Goal: Book appointment/travel/reservation

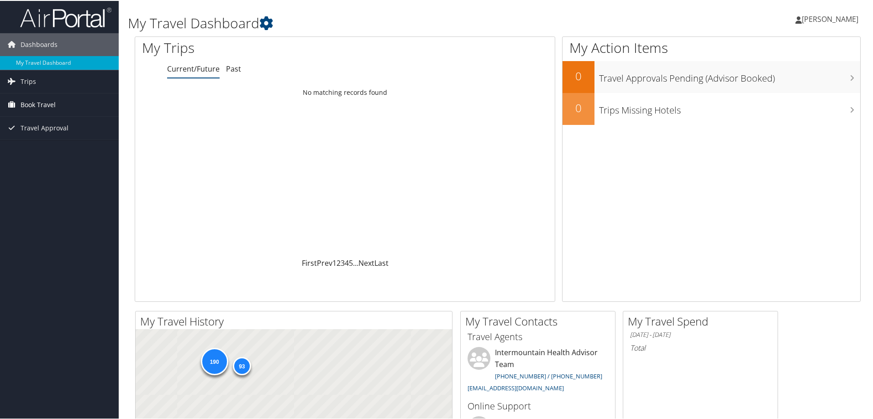
click at [49, 104] on span "Book Travel" at bounding box center [38, 104] width 35 height 23
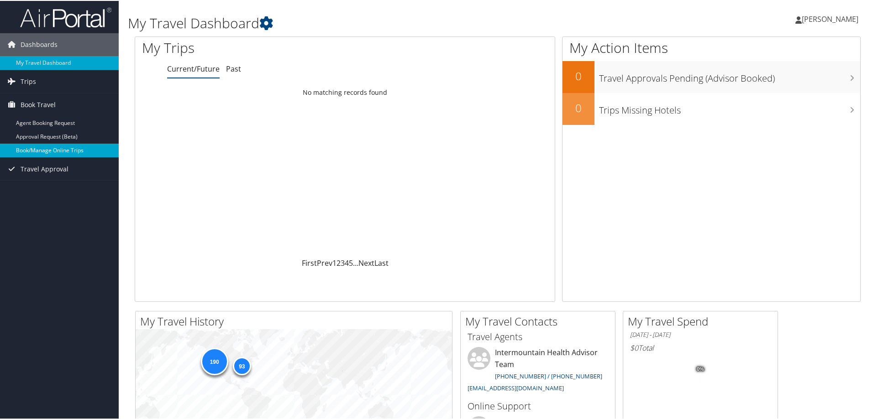
click at [56, 153] on link "Book/Manage Online Trips" at bounding box center [59, 150] width 119 height 14
